Goal: Task Accomplishment & Management: Manage account settings

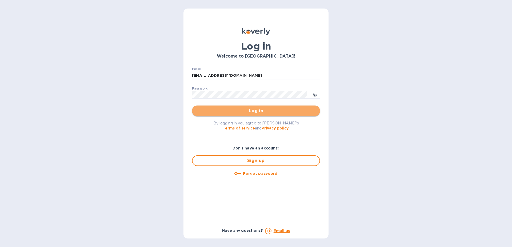
click at [239, 108] on span "Log in" at bounding box center [255, 111] width 119 height 6
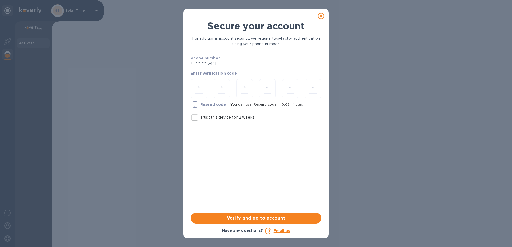
click at [320, 17] on icon at bounding box center [321, 16] width 6 height 6
